Goal: Task Accomplishment & Management: Use online tool/utility

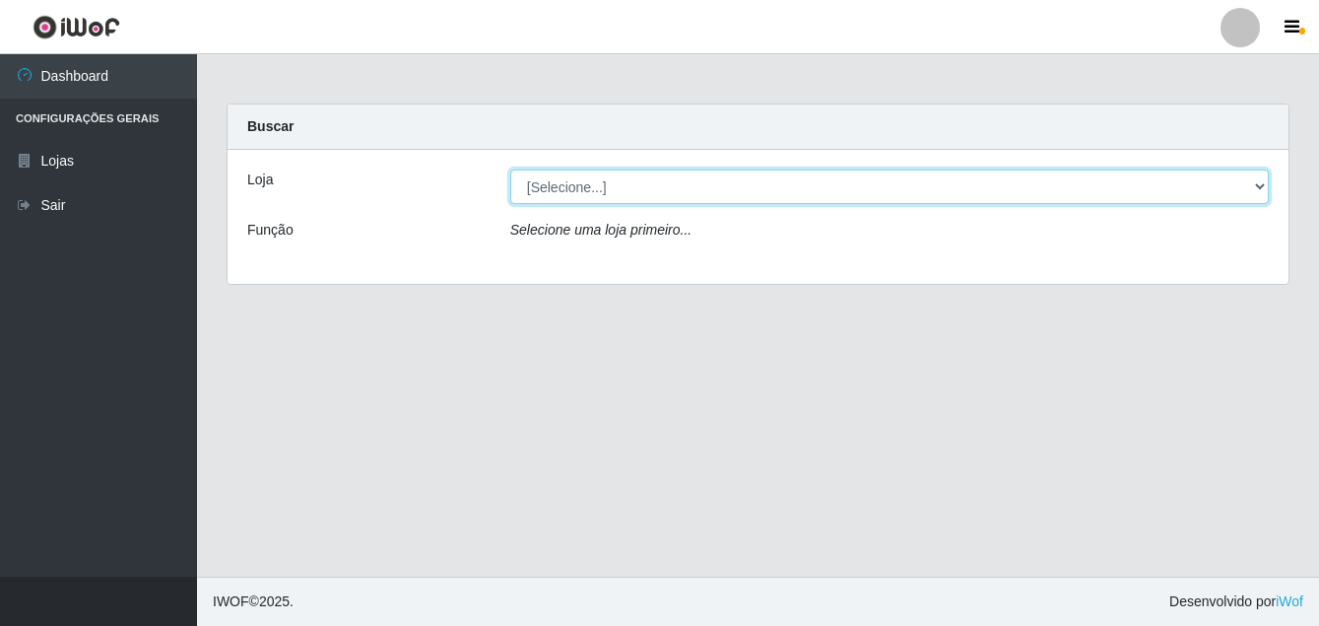
click at [540, 187] on select "[Selecione...] Ajubá Mercado" at bounding box center [889, 186] width 759 height 34
select select "402"
click at [510, 169] on select "[Selecione...] Ajubá Mercado" at bounding box center [889, 186] width 759 height 34
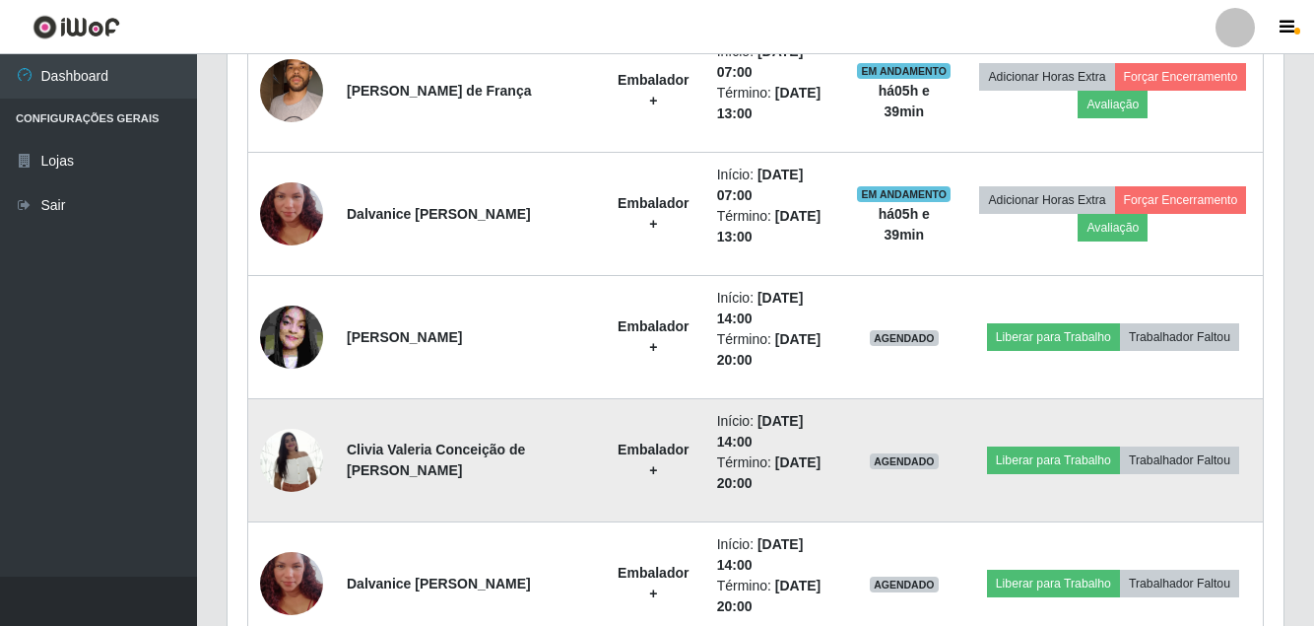
scroll to position [948, 0]
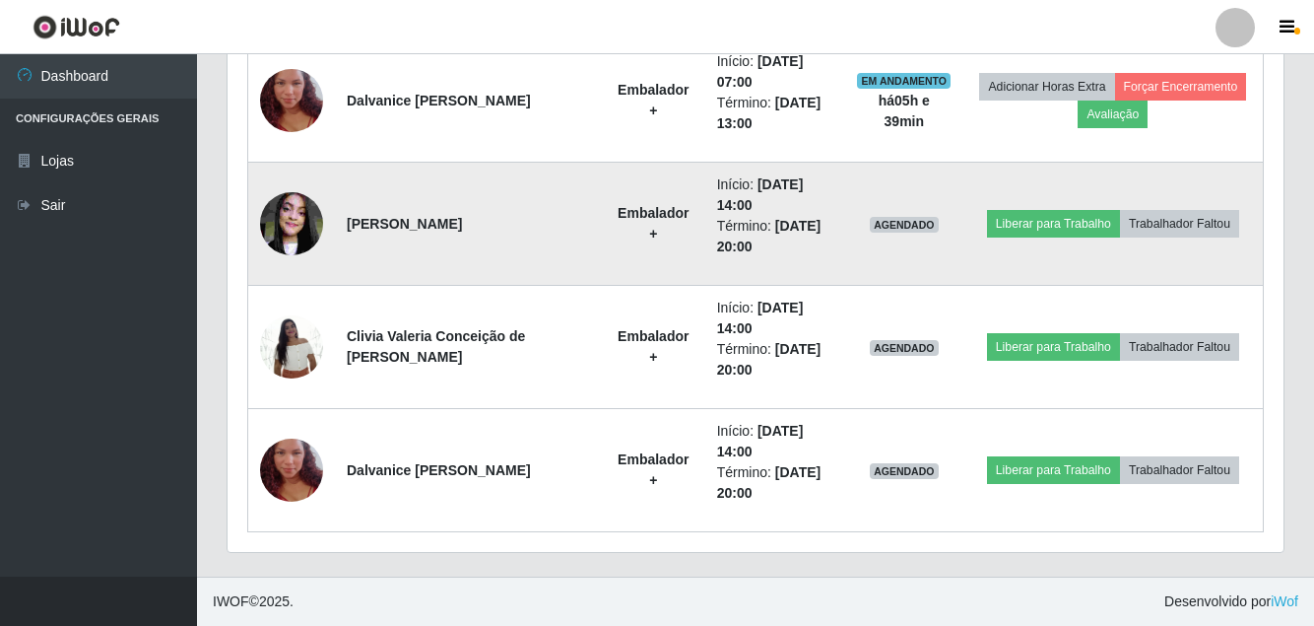
click at [305, 228] on img at bounding box center [291, 223] width 63 height 84
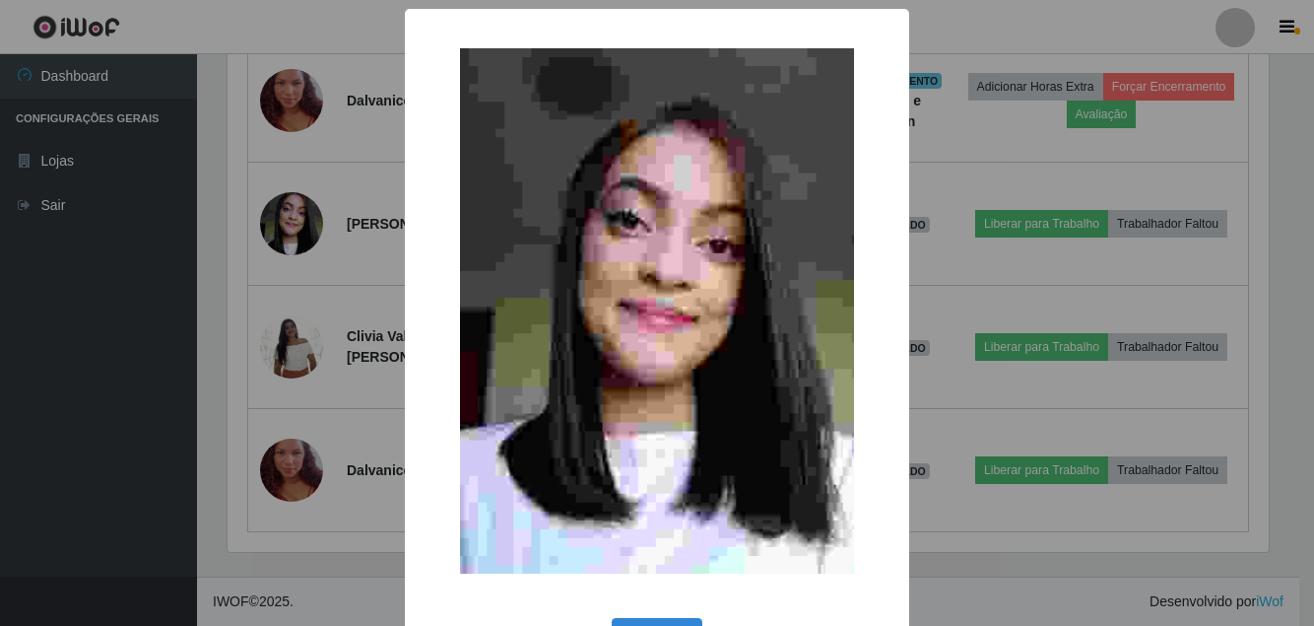
scroll to position [409, 1046]
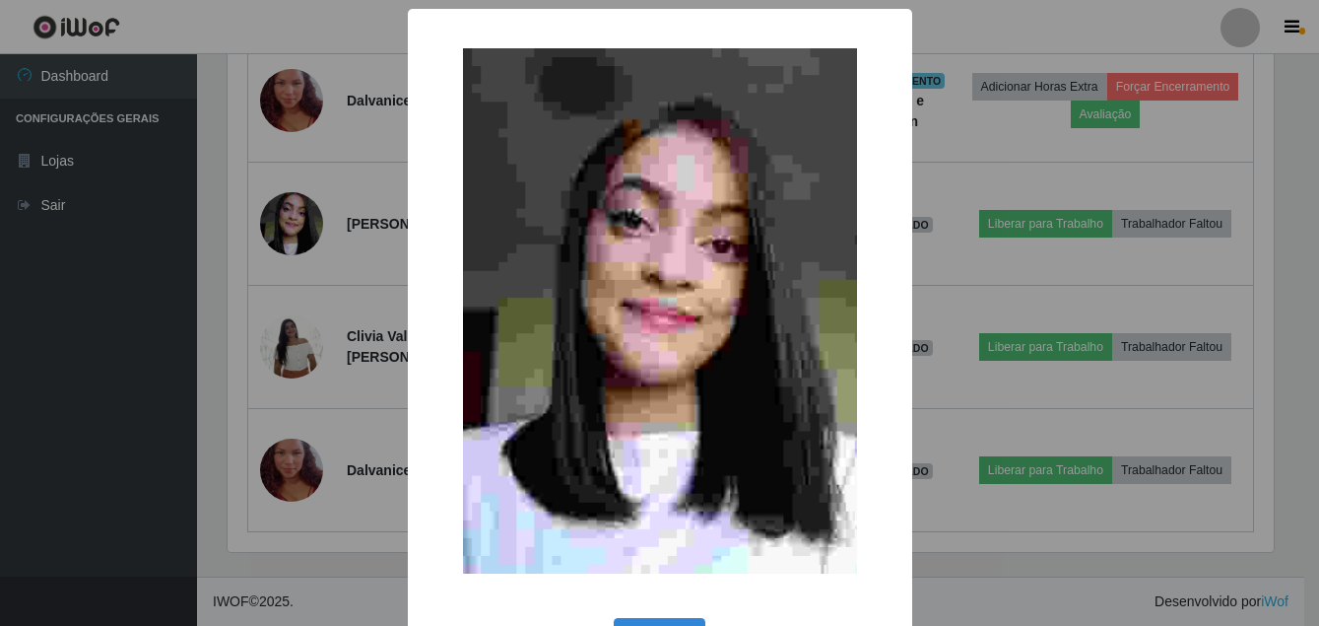
click at [89, 335] on div "× OK Cancel" at bounding box center [659, 313] width 1319 height 626
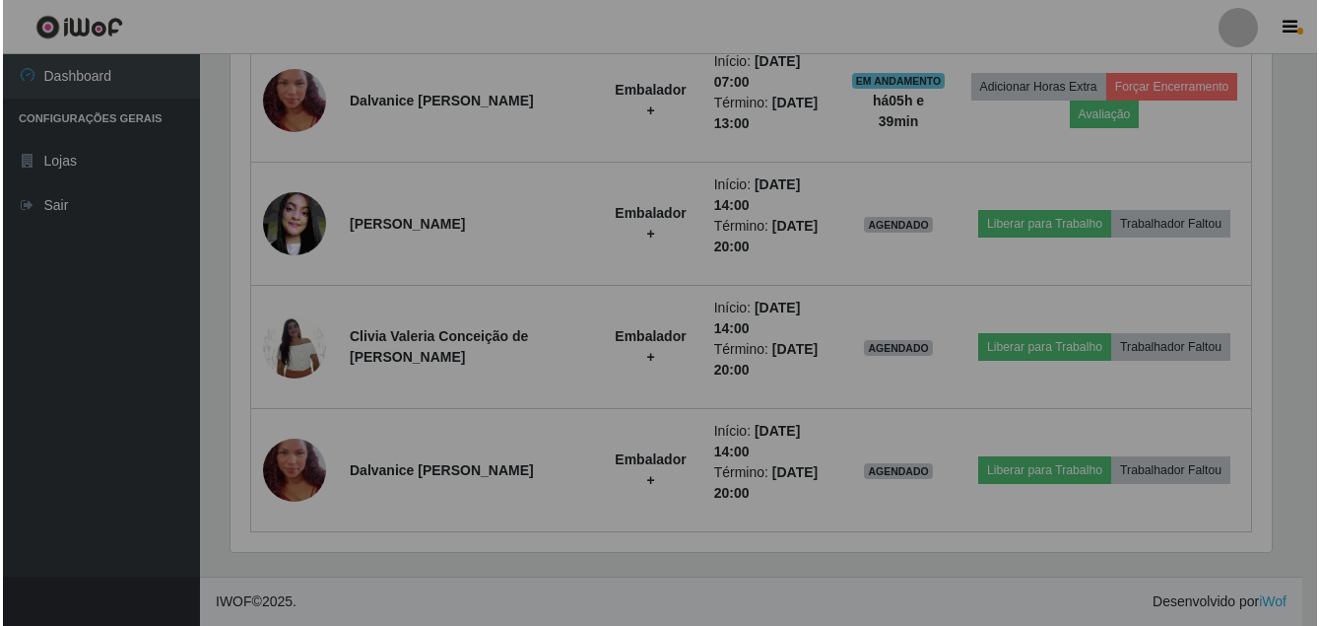
scroll to position [409, 1056]
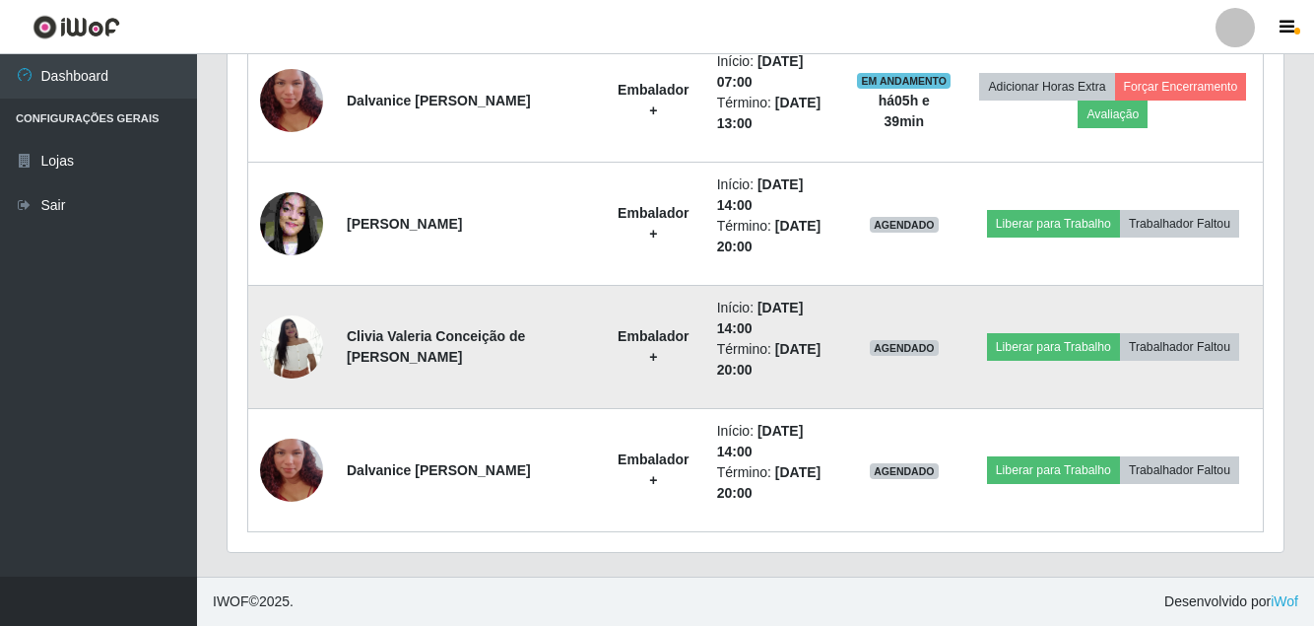
click at [289, 370] on img at bounding box center [291, 346] width 63 height 84
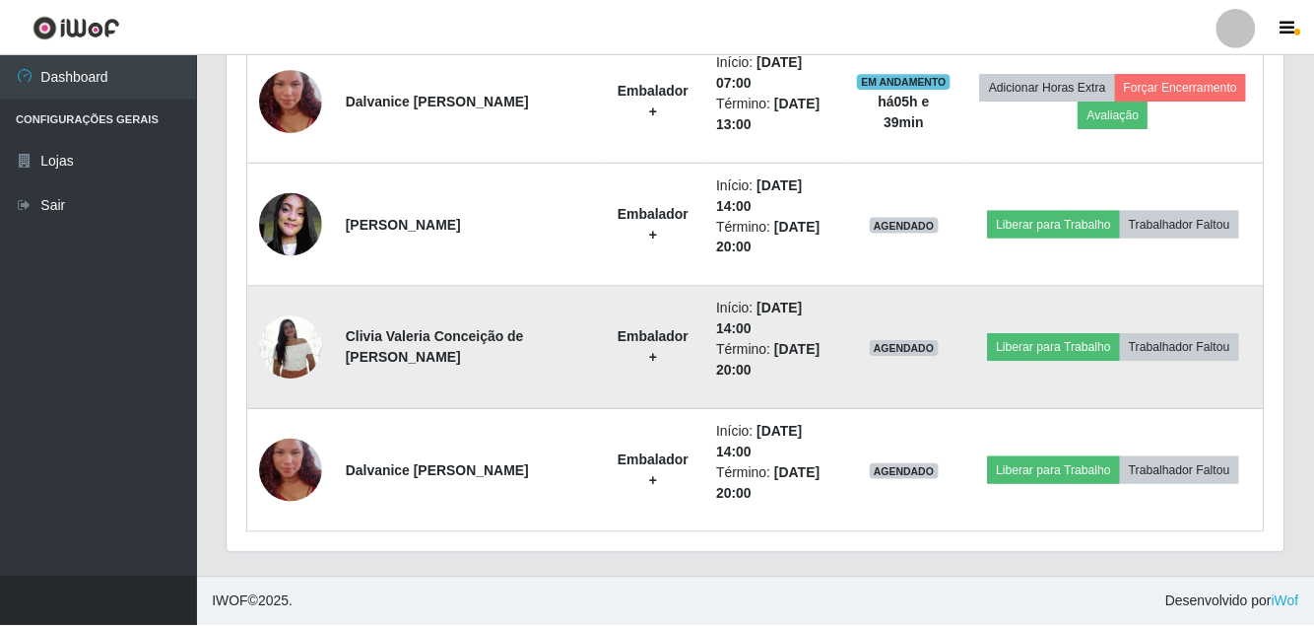
scroll to position [409, 1046]
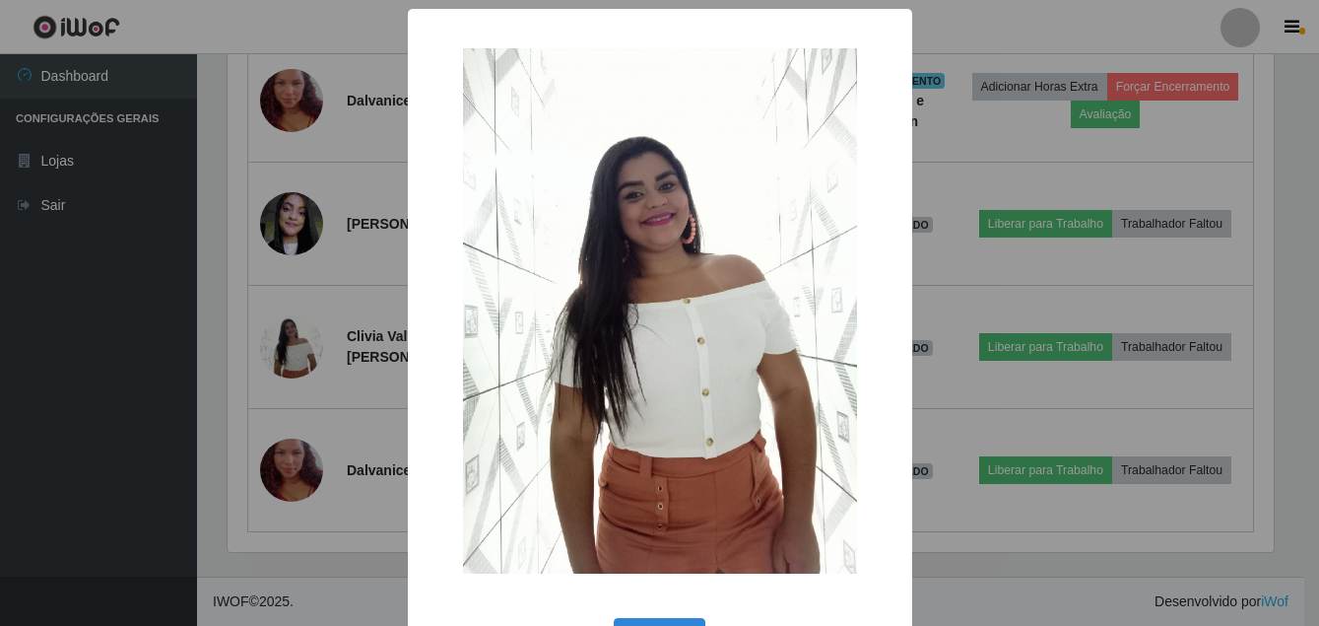
click at [31, 387] on div "× OK Cancel" at bounding box center [659, 313] width 1319 height 626
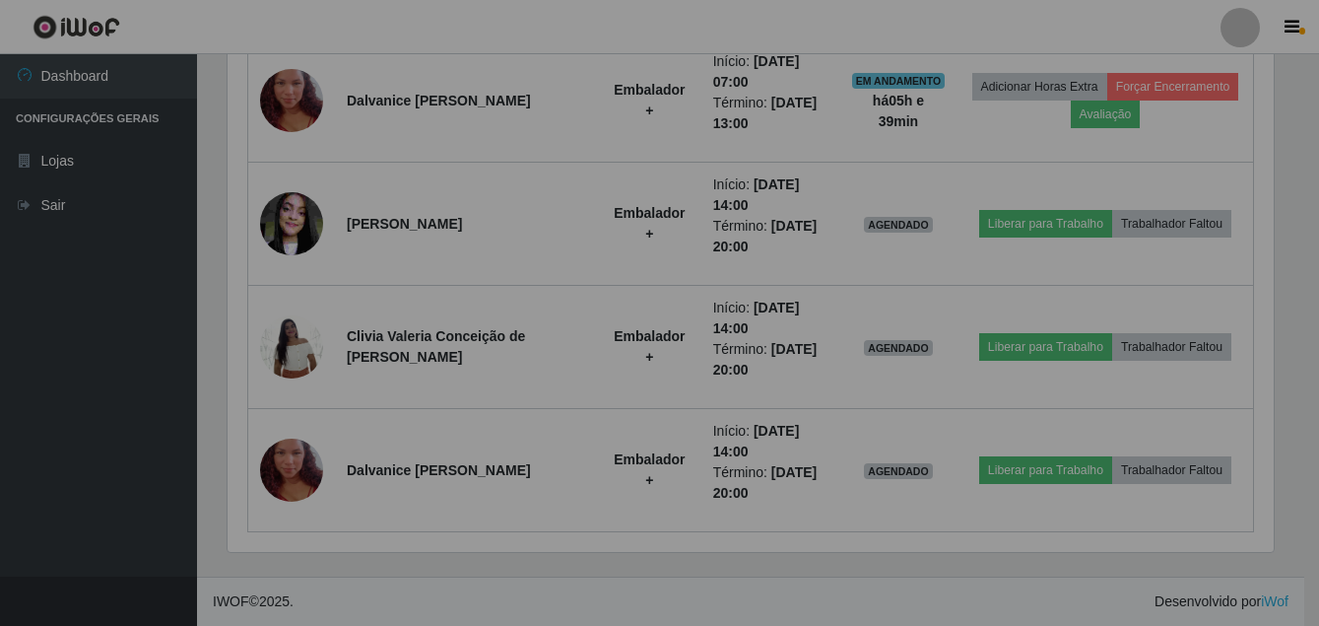
scroll to position [409, 1056]
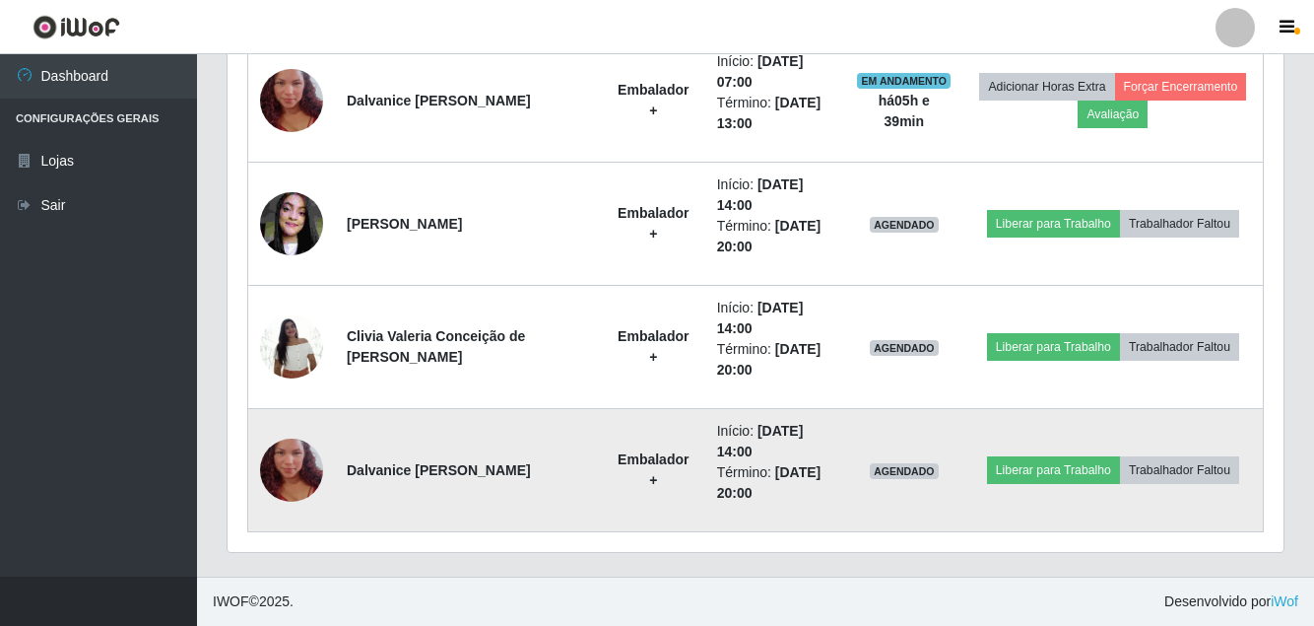
click at [309, 479] on img at bounding box center [291, 470] width 63 height 112
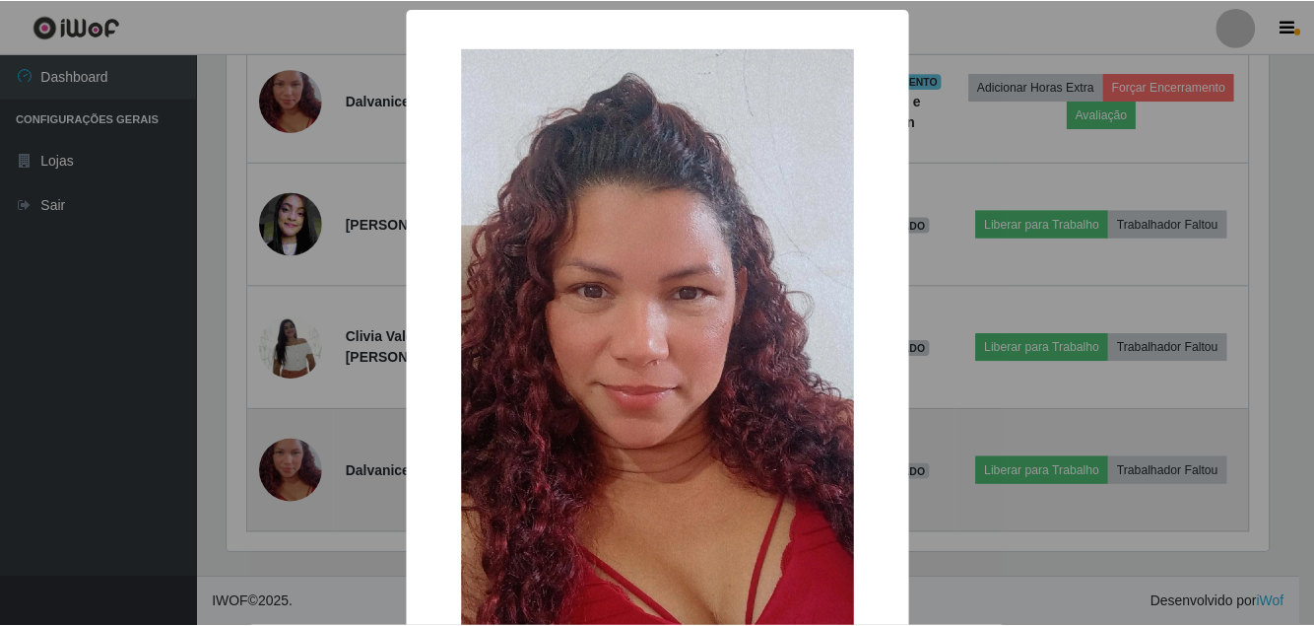
scroll to position [409, 1046]
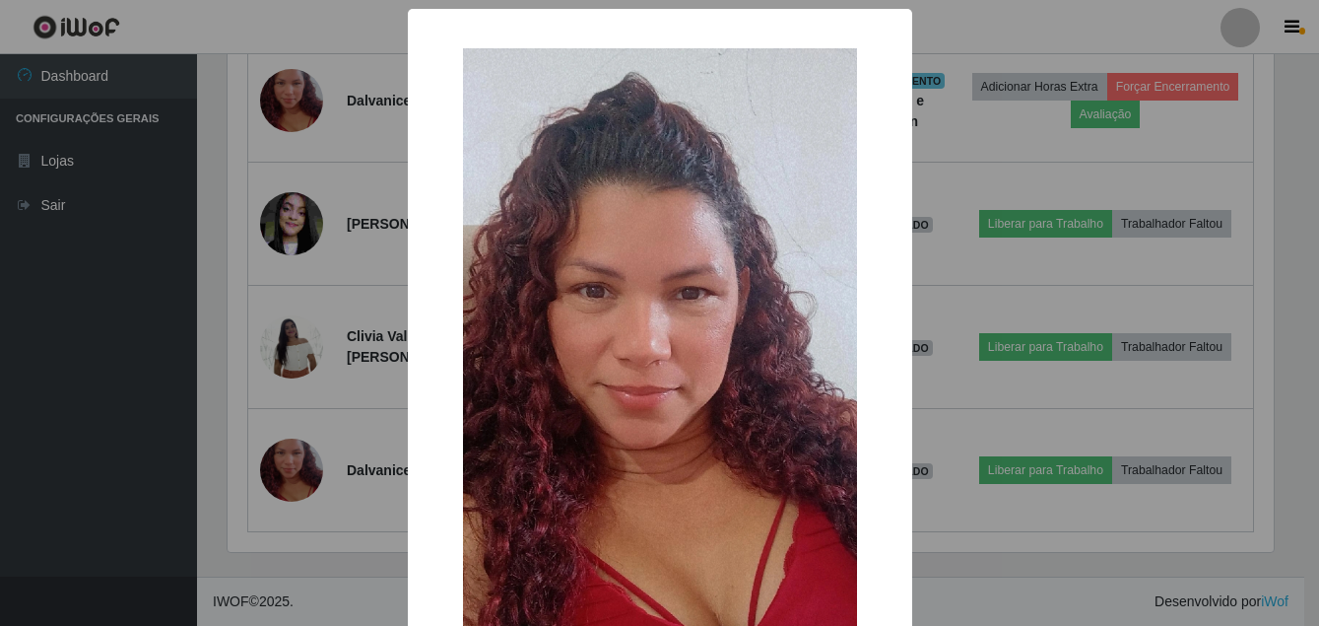
click at [104, 451] on div "× OK Cancel" at bounding box center [659, 313] width 1319 height 626
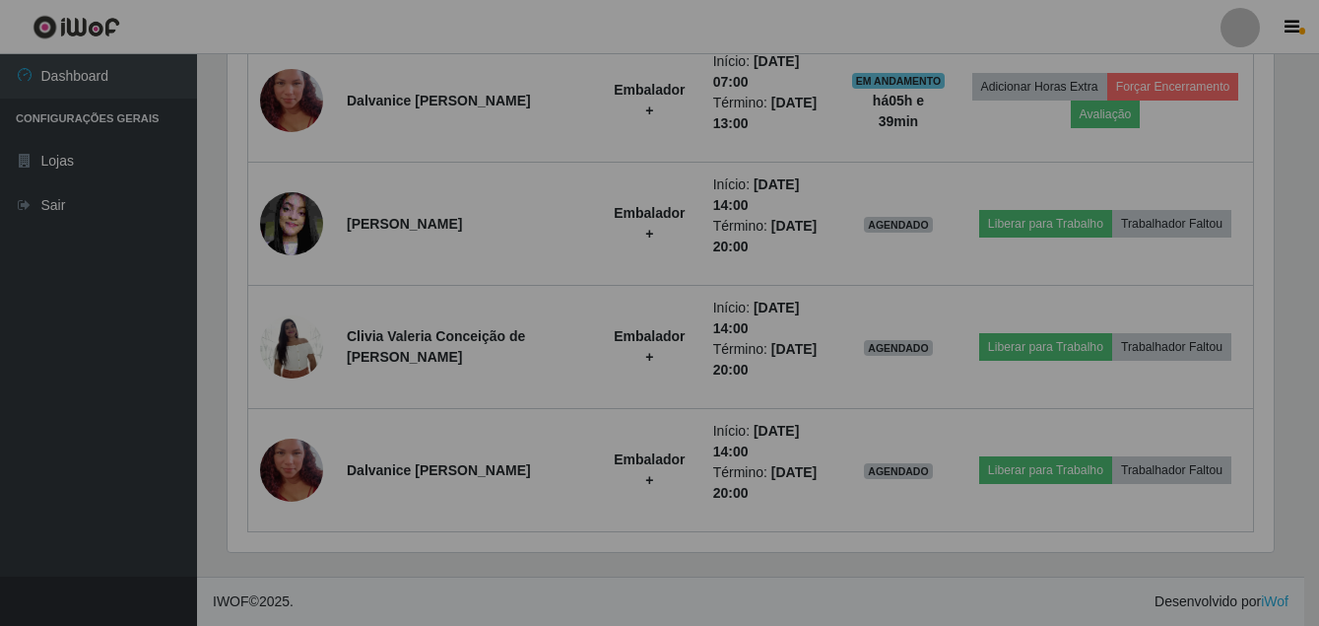
scroll to position [409, 1056]
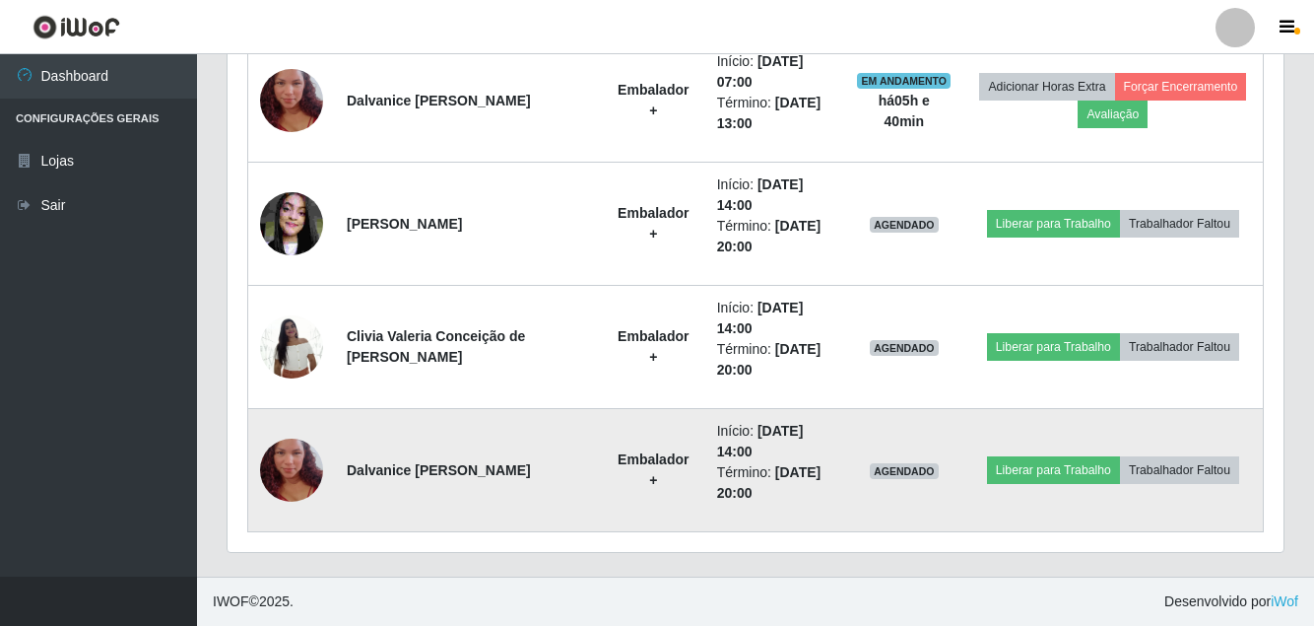
click at [297, 469] on img at bounding box center [291, 470] width 63 height 112
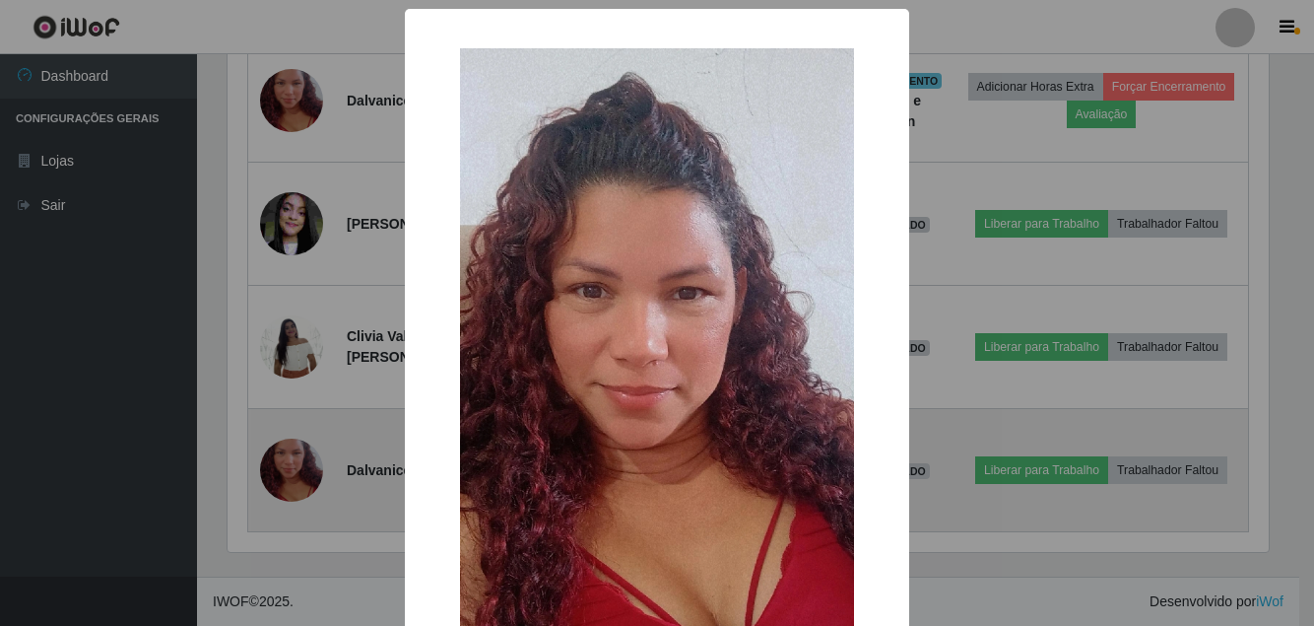
scroll to position [409, 1046]
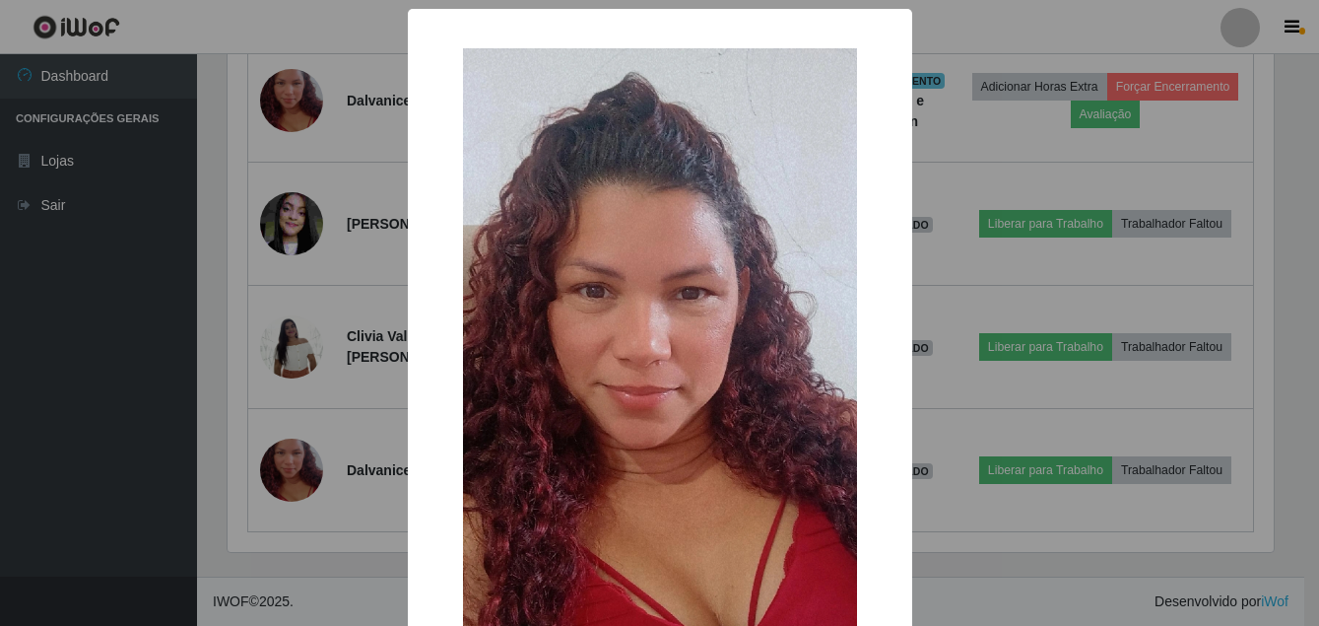
click at [94, 430] on div "× OK Cancel" at bounding box center [659, 313] width 1319 height 626
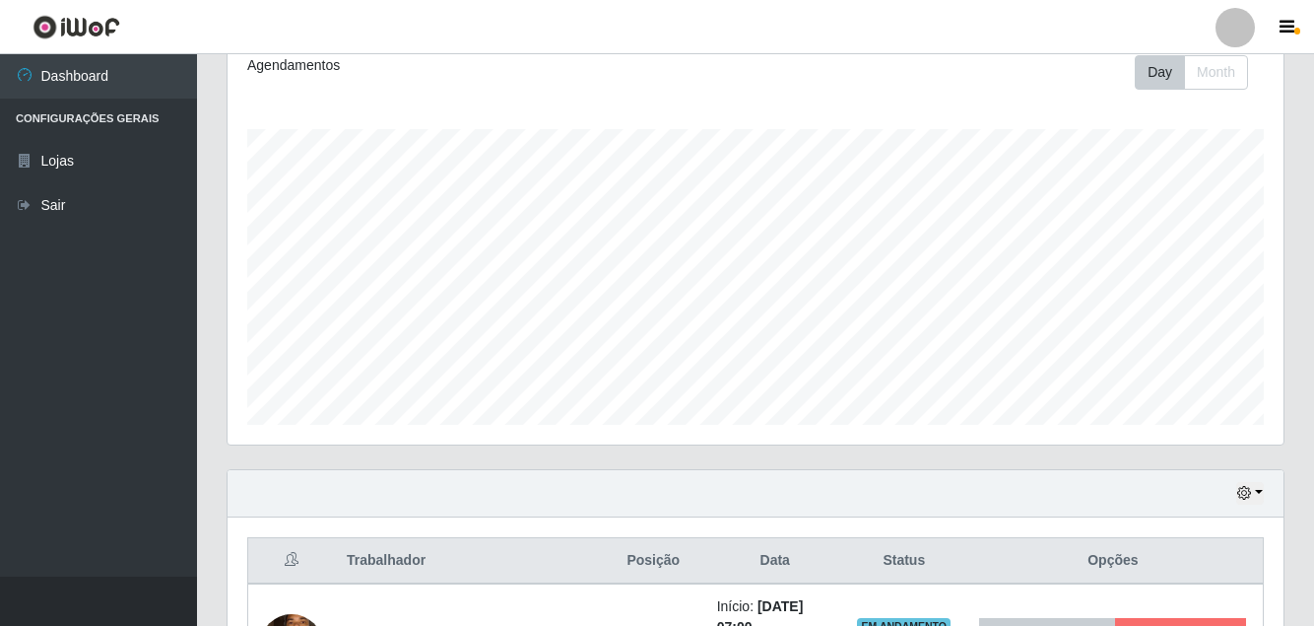
scroll to position [591, 0]
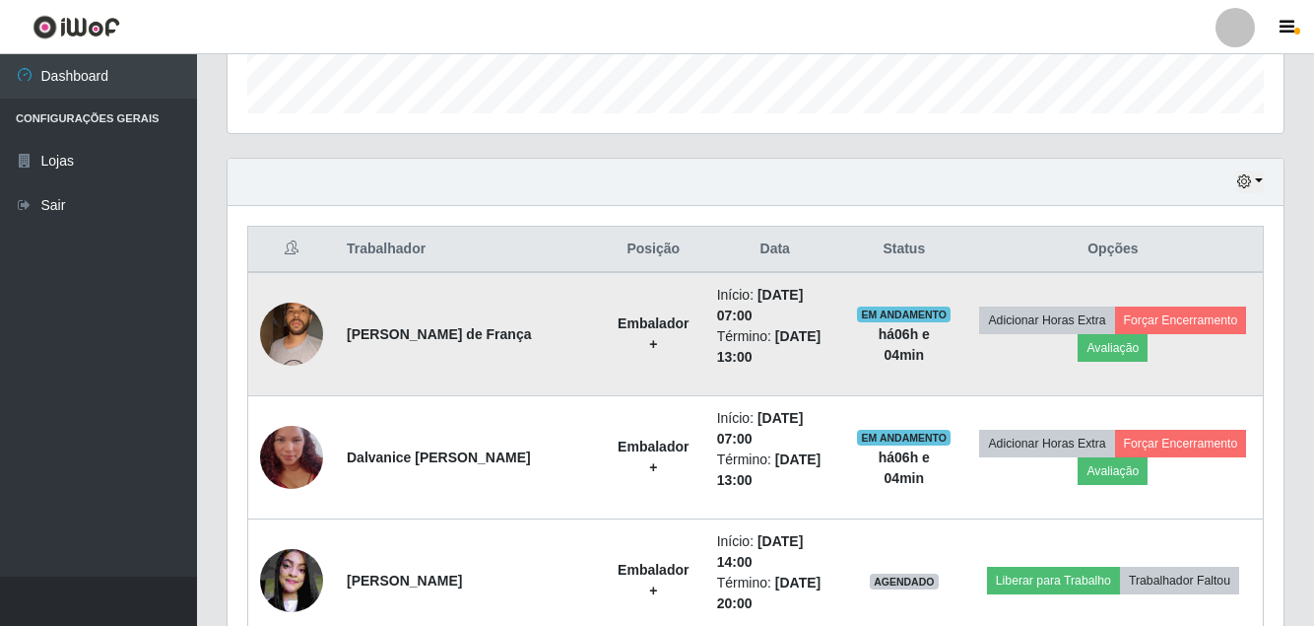
click at [301, 335] on img at bounding box center [291, 334] width 63 height 84
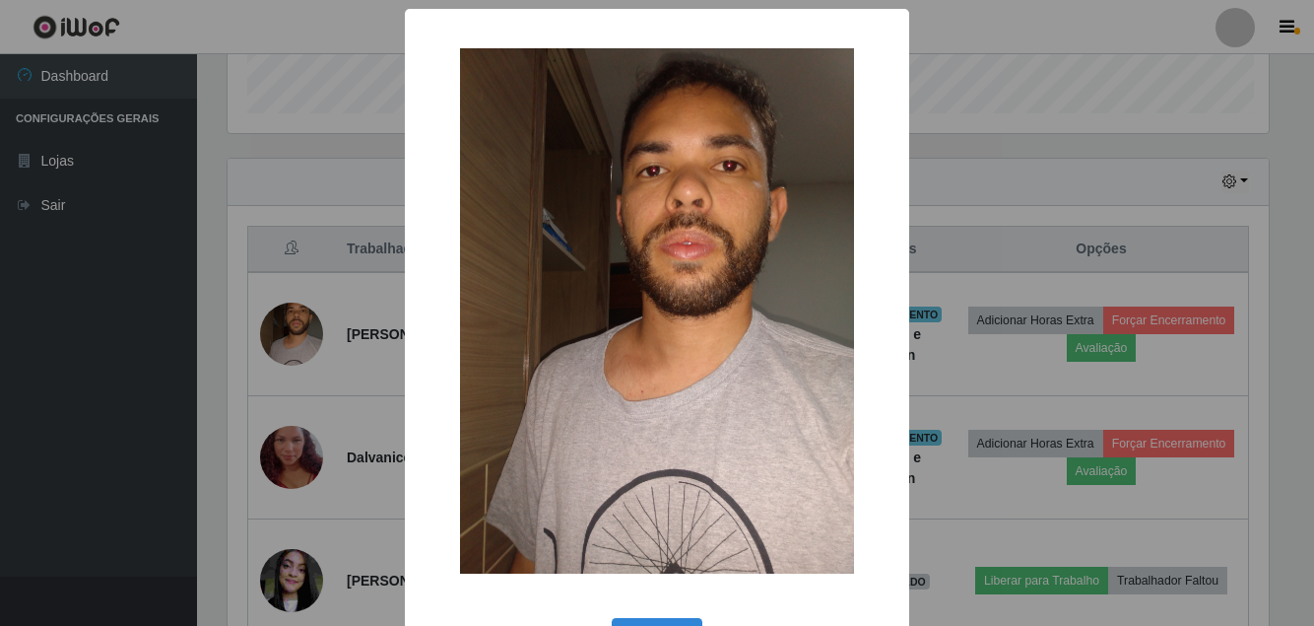
scroll to position [409, 1046]
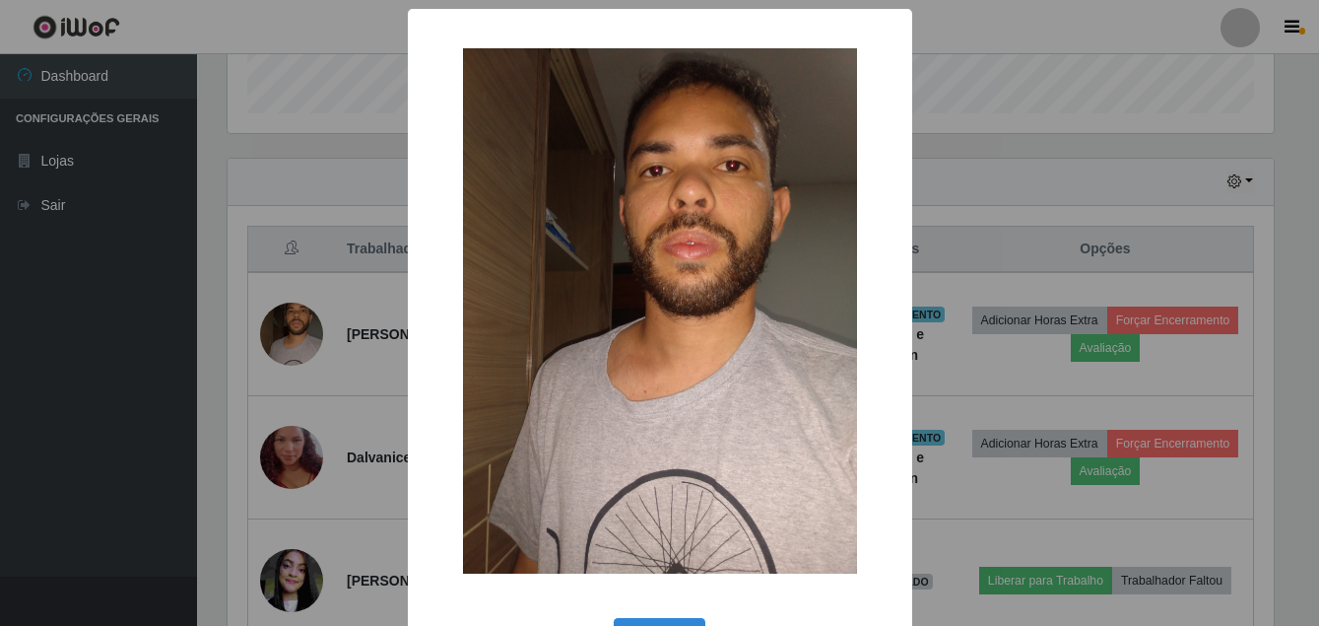
click at [88, 416] on div "× OK Cancel" at bounding box center [659, 313] width 1319 height 626
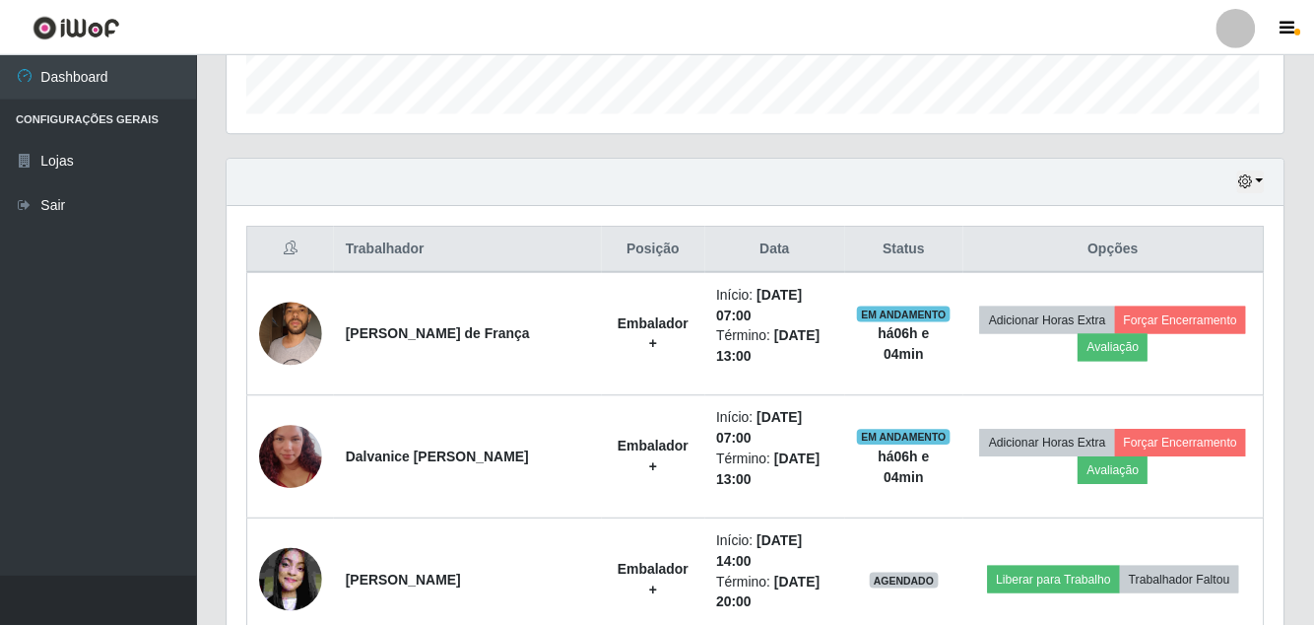
scroll to position [409, 1056]
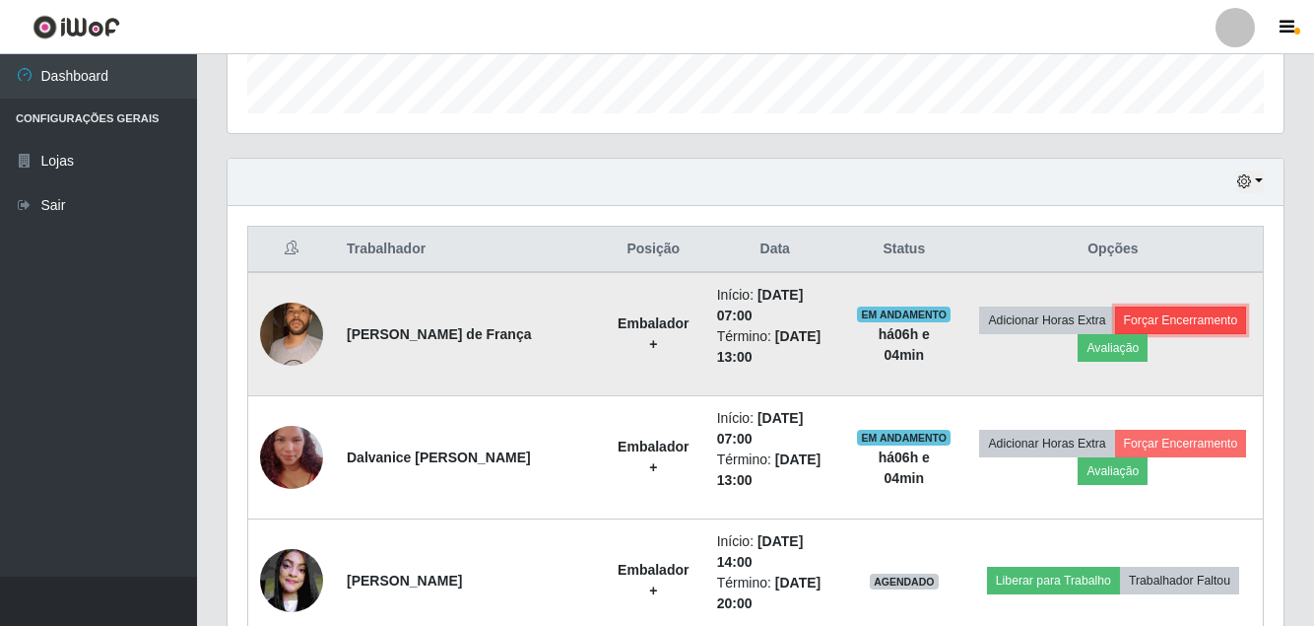
click at [1156, 319] on button "Forçar Encerramento" at bounding box center [1181, 320] width 132 height 28
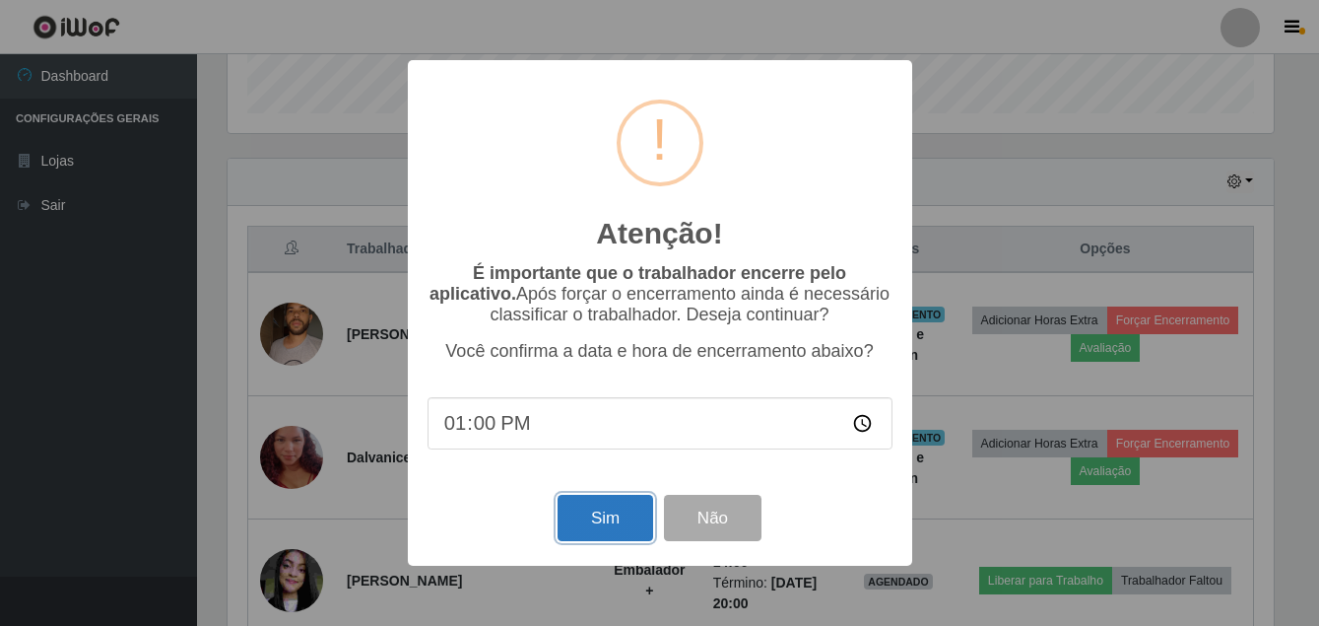
click at [624, 512] on button "Sim" at bounding box center [606, 518] width 96 height 46
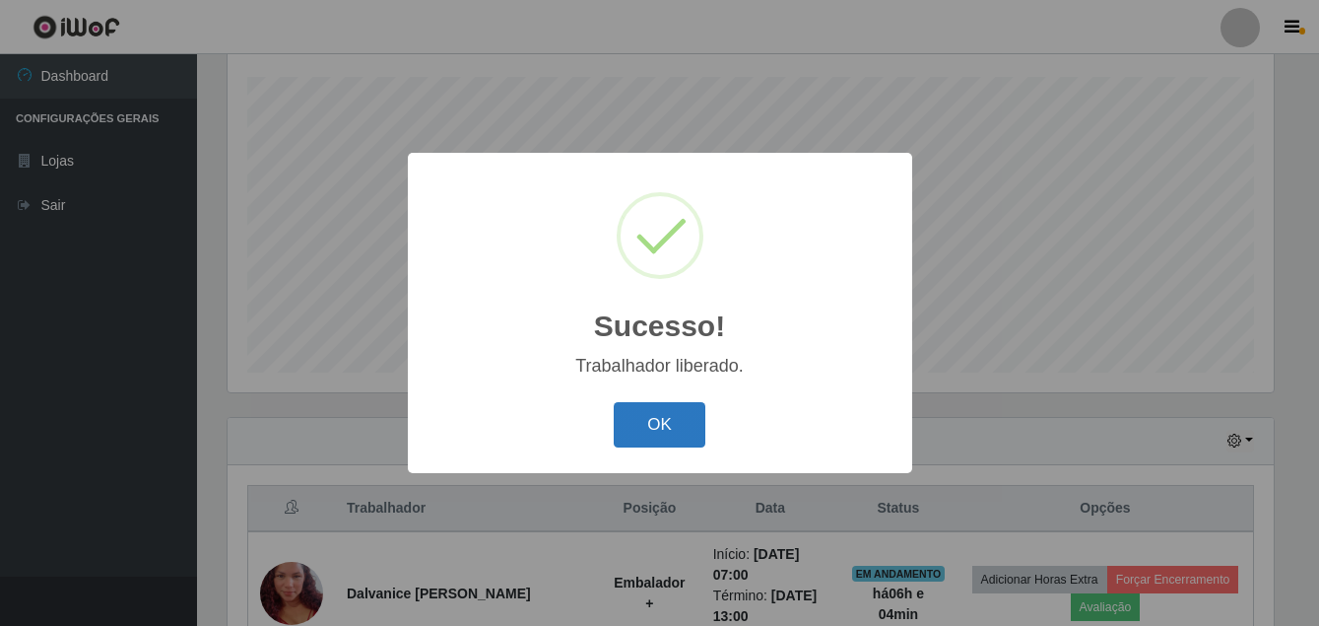
click at [643, 431] on button "OK" at bounding box center [660, 425] width 92 height 46
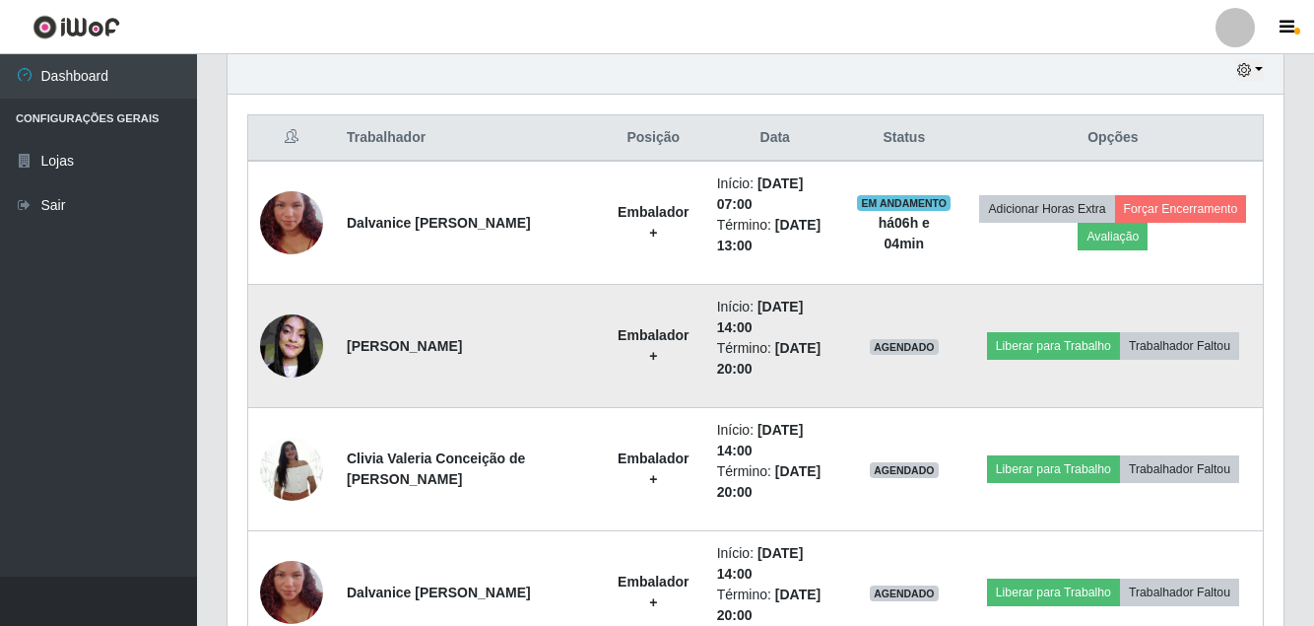
scroll to position [628, 0]
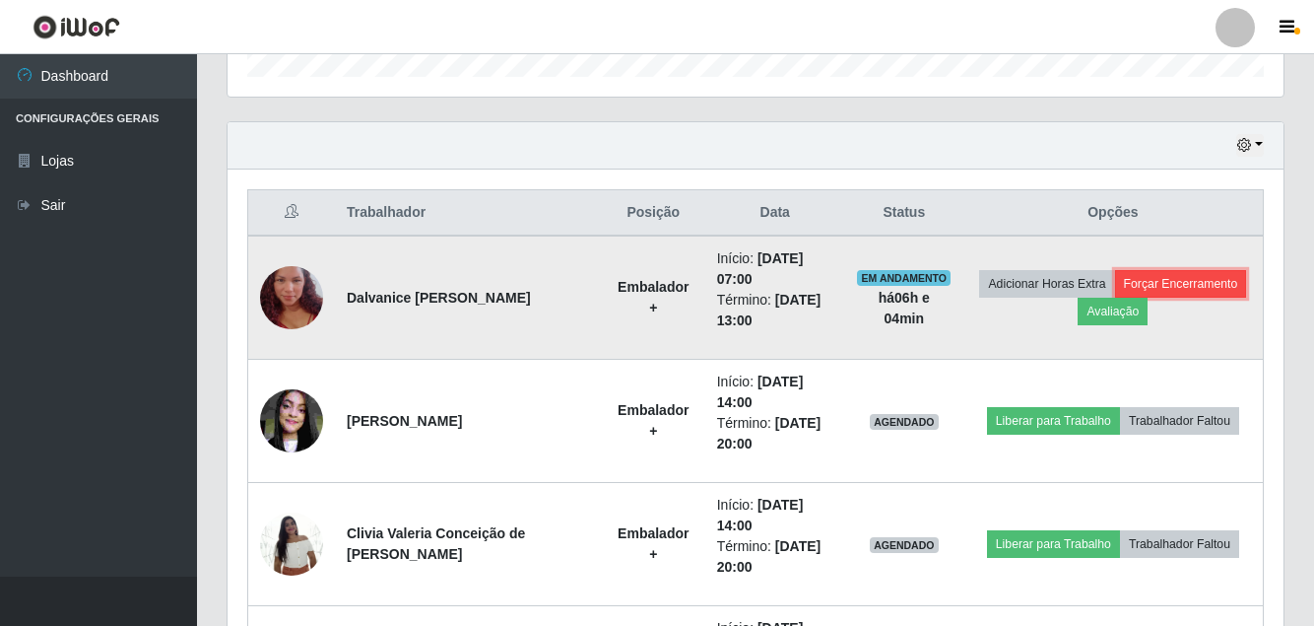
click at [1198, 287] on button "Forçar Encerramento" at bounding box center [1181, 284] width 132 height 28
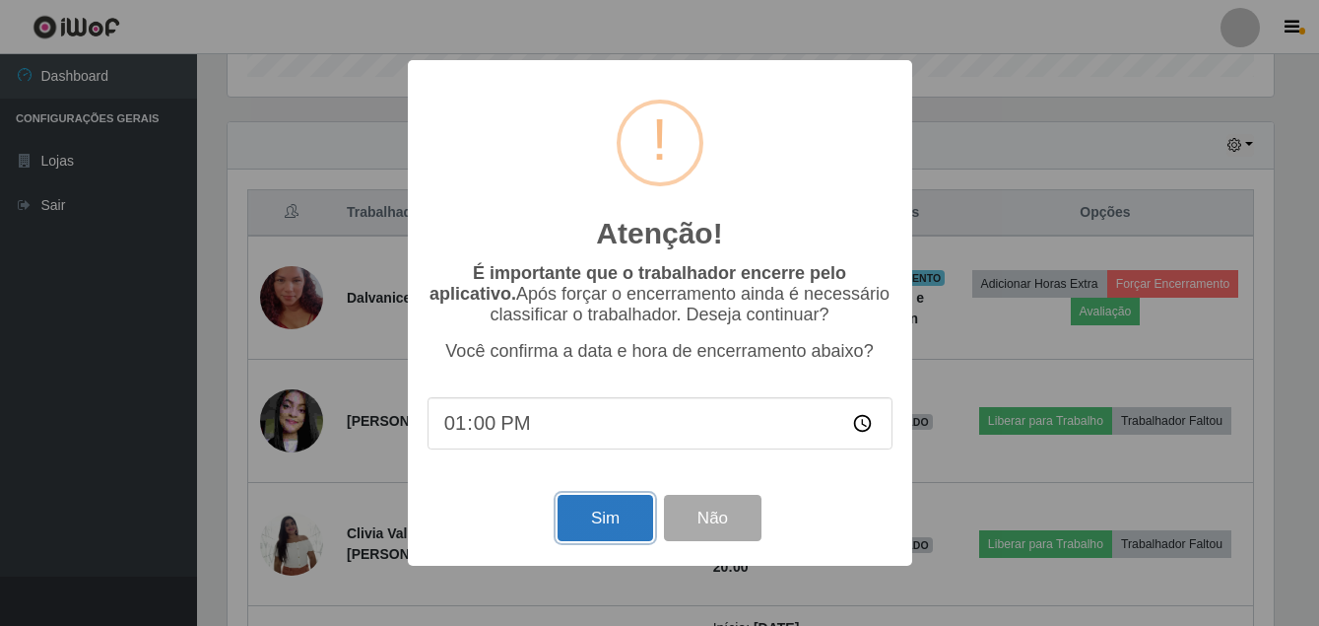
click at [620, 527] on button "Sim" at bounding box center [606, 518] width 96 height 46
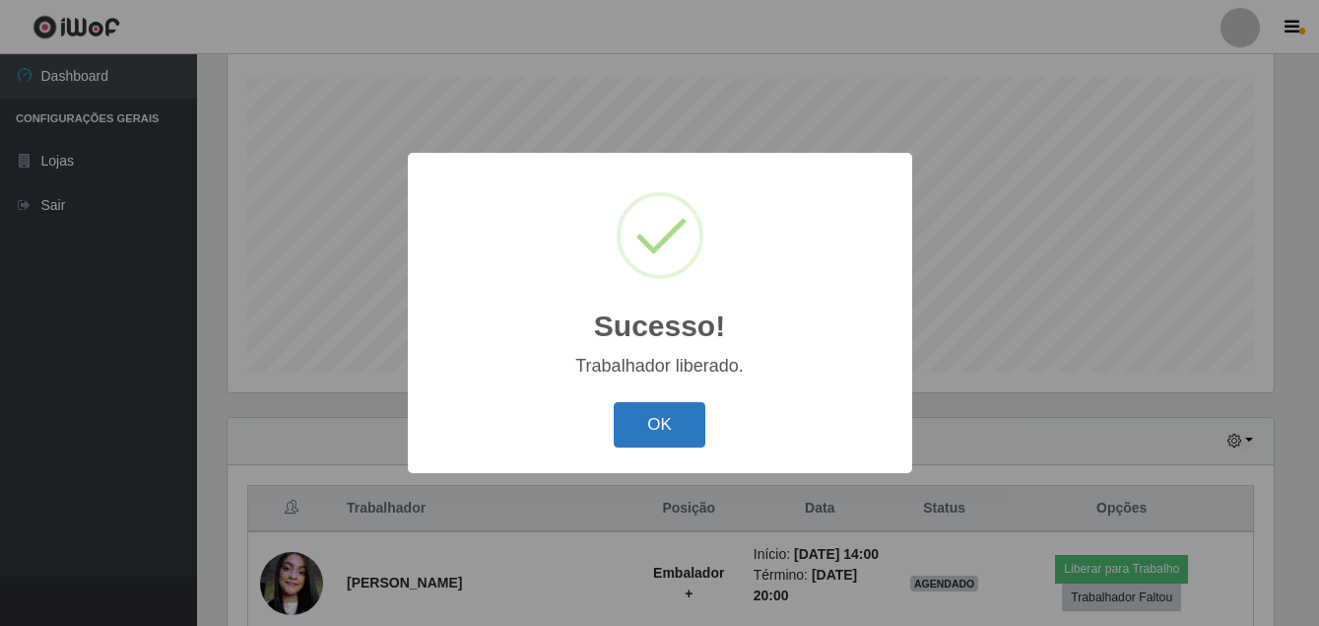
click at [667, 426] on button "OK" at bounding box center [660, 425] width 92 height 46
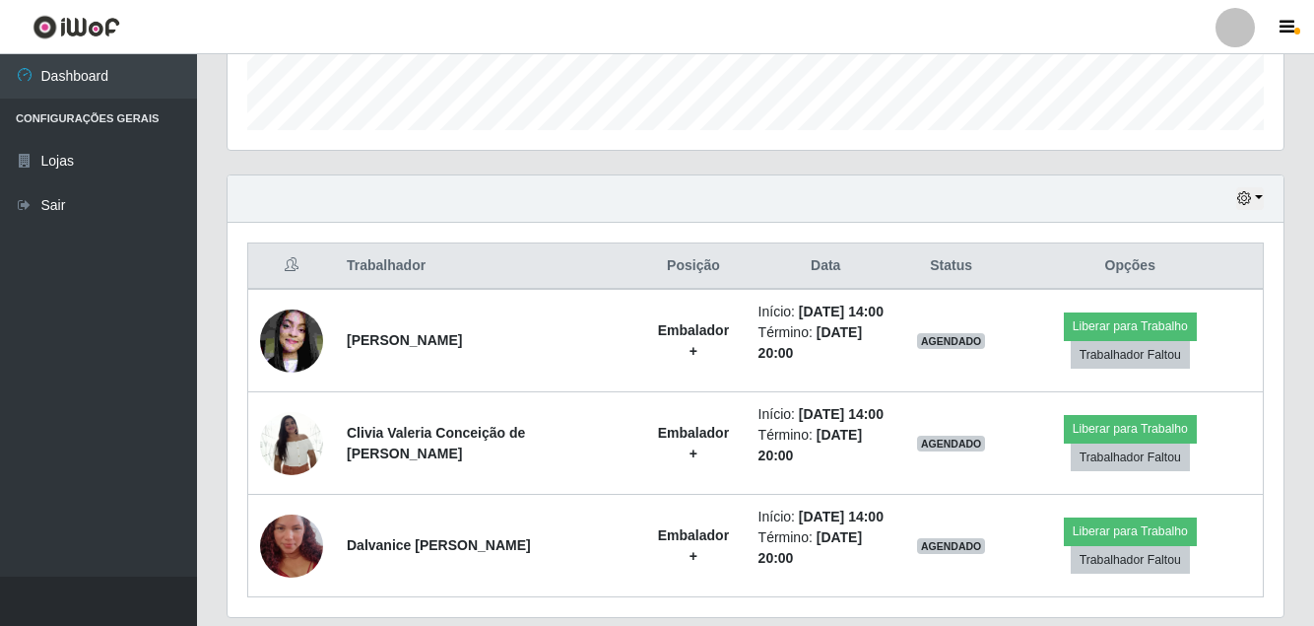
scroll to position [639, 0]
